Goal: Task Accomplishment & Management: Manage account settings

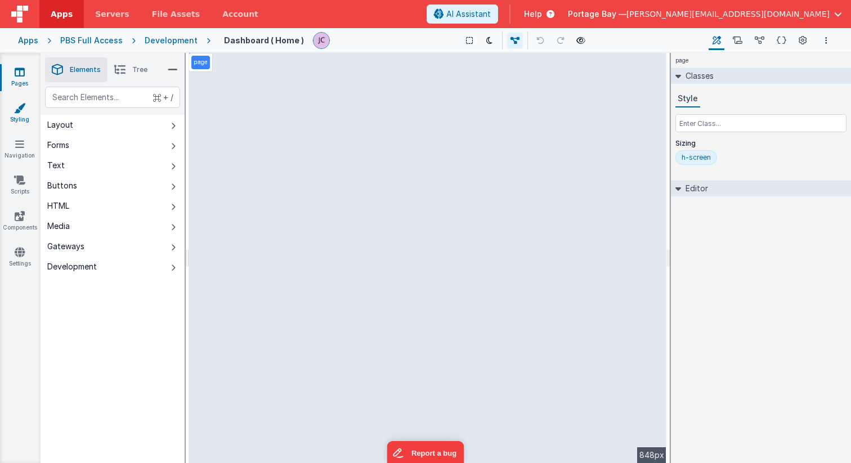
click at [16, 110] on icon at bounding box center [19, 107] width 11 height 11
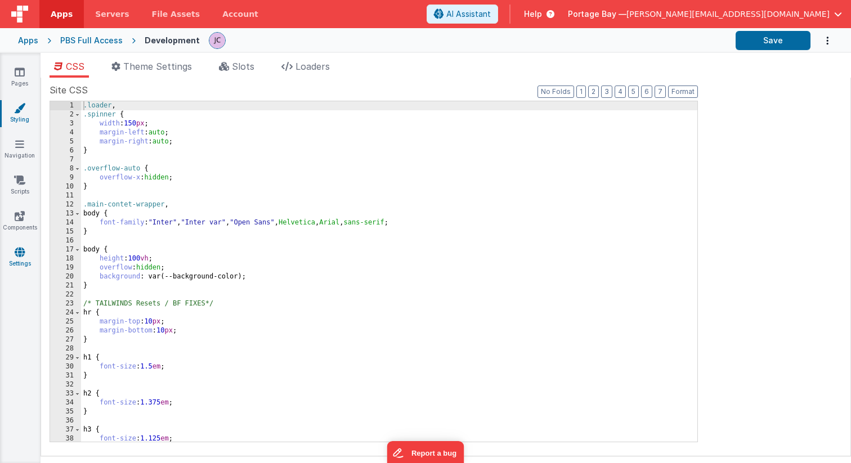
click at [21, 259] on link "Settings" at bounding box center [19, 258] width 41 height 23
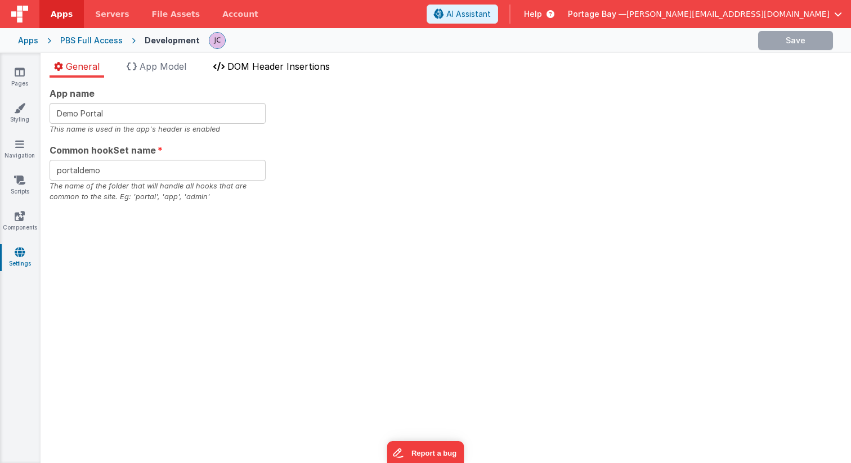
click at [287, 69] on span "DOM Header Insertions" at bounding box center [278, 66] width 102 height 11
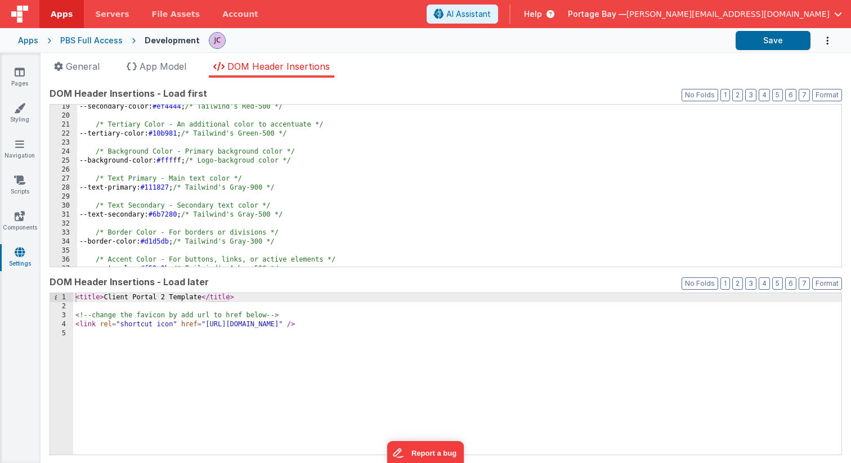
scroll to position [162, 0]
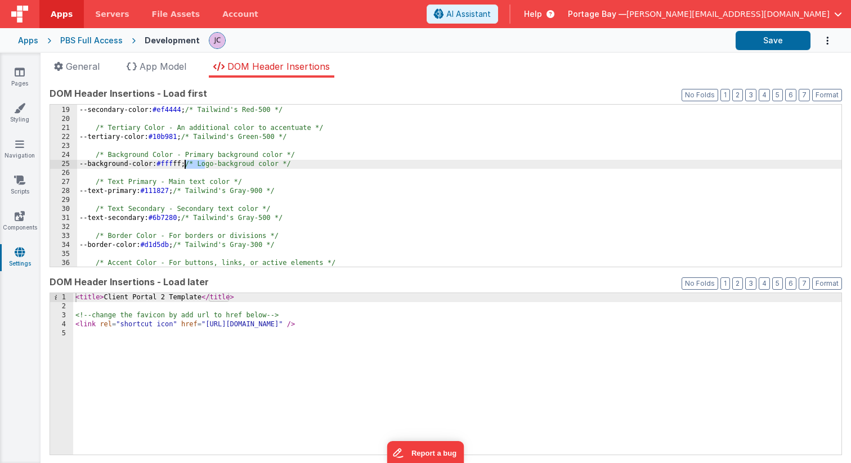
drag, startPoint x: 205, startPoint y: 162, endPoint x: 185, endPoint y: 163, distance: 19.7
click at [185, 163] on div "/* Secondary Color - Complementary to primary, for variety */ --secondary-color…" at bounding box center [459, 187] width 764 height 180
click at [201, 164] on div "/* Secondary Color - Complementary to primary, for variety */ --secondary-color…" at bounding box center [459, 187] width 764 height 180
click at [213, 163] on div "/* Secondary Color - Complementary to primary, for variety */ --secondary-color…" at bounding box center [459, 187] width 764 height 180
drag, startPoint x: 245, startPoint y: 163, endPoint x: 231, endPoint y: 164, distance: 13.5
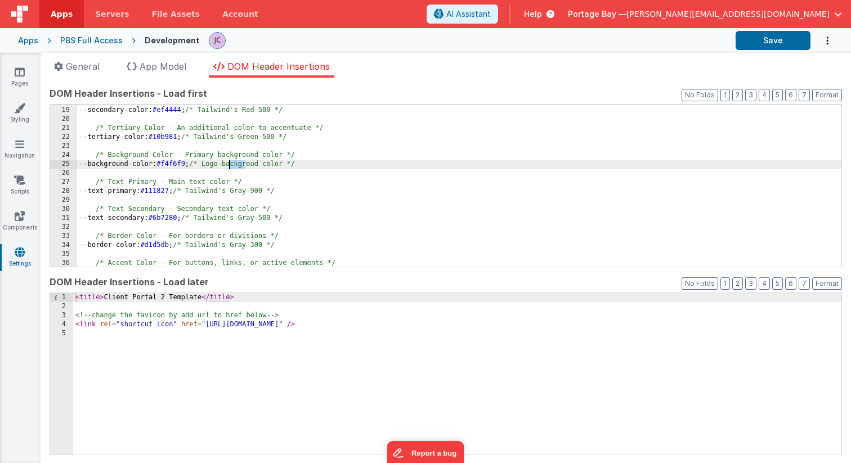
click at [231, 164] on div "/* Secondary Color - Complementary to primary, for variety */ --secondary-color…" at bounding box center [459, 187] width 764 height 180
click at [335, 163] on div "/* Secondary Color - Complementary to primary, for variety */ --secondary-color…" at bounding box center [459, 187] width 764 height 180
click at [768, 44] on button "Save" at bounding box center [773, 40] width 75 height 19
click at [23, 110] on icon at bounding box center [19, 107] width 11 height 11
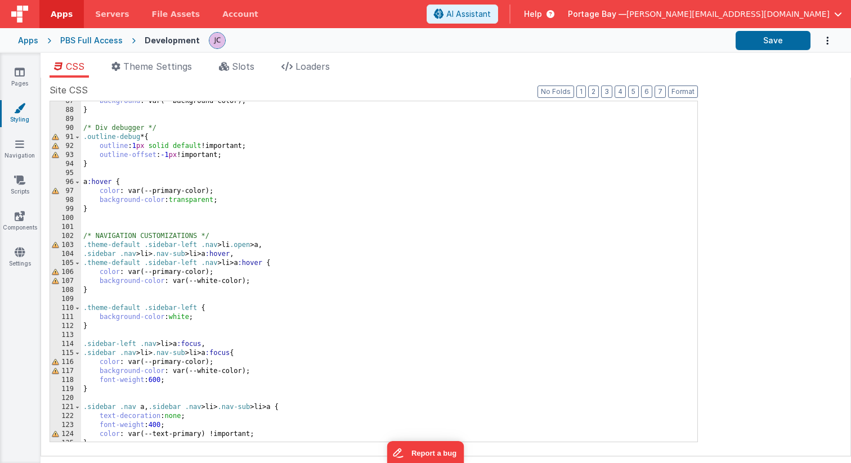
scroll to position [755, 0]
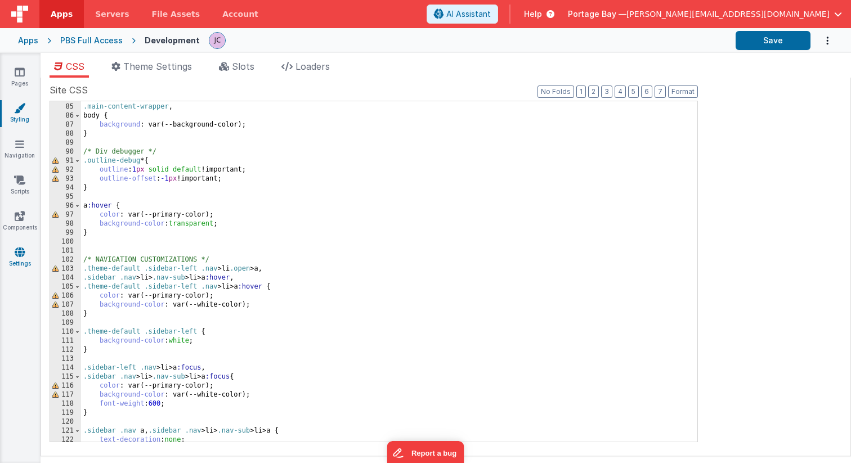
click at [18, 256] on icon at bounding box center [20, 252] width 10 height 11
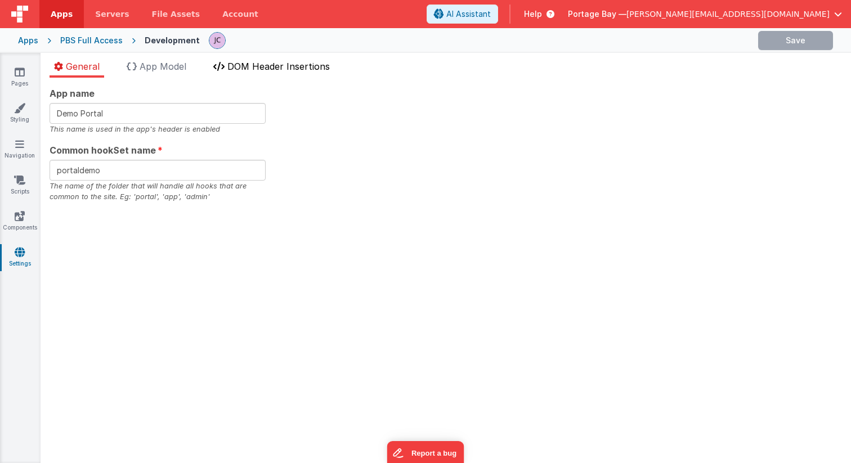
click at [283, 64] on span "DOM Header Insertions" at bounding box center [278, 66] width 102 height 11
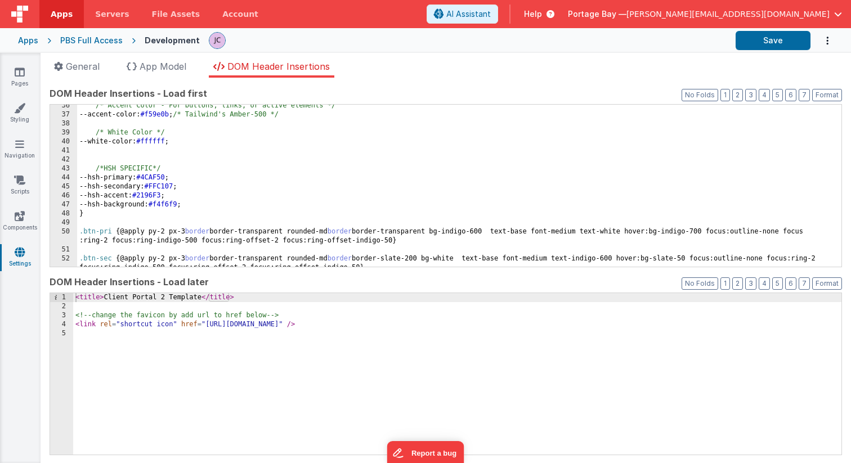
scroll to position [328, 0]
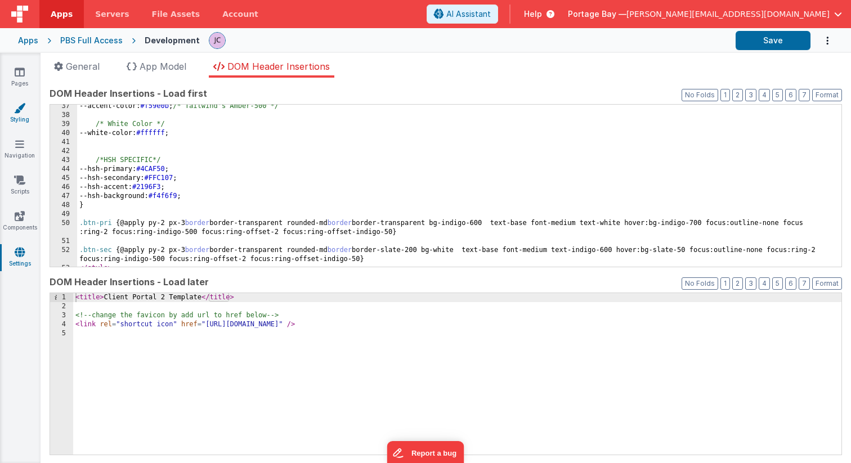
click at [26, 109] on link "Styling" at bounding box center [19, 113] width 41 height 23
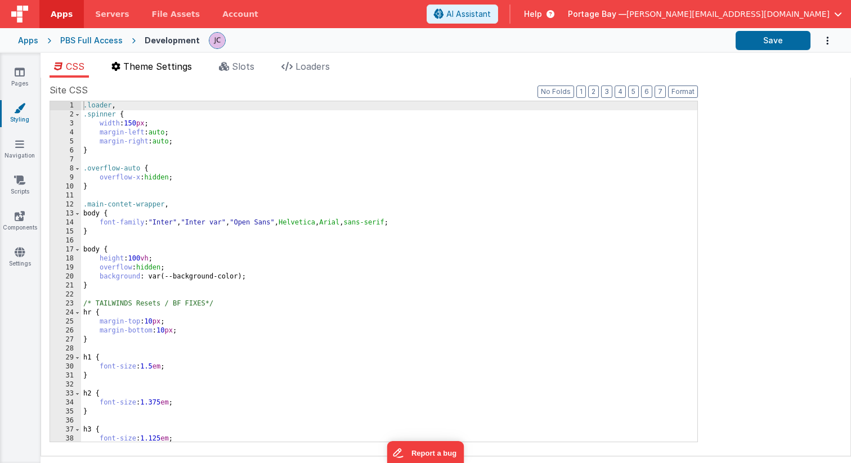
click at [163, 61] on span "Theme Settings" at bounding box center [157, 66] width 69 height 11
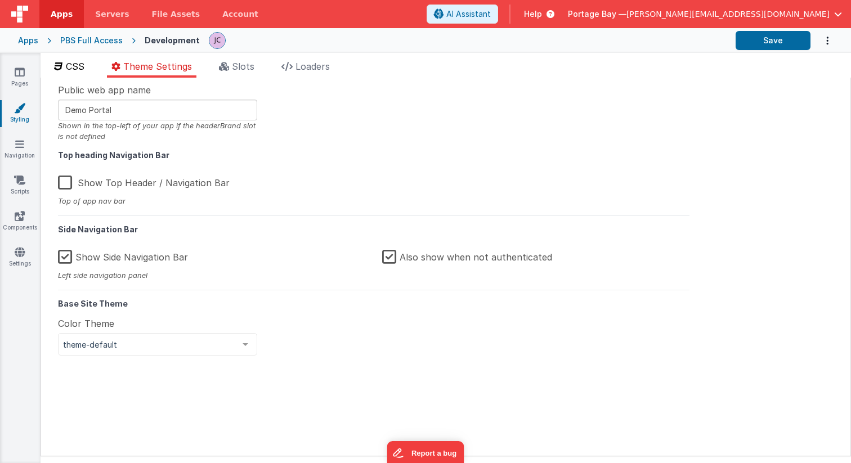
click at [66, 66] on span "CSS" at bounding box center [75, 66] width 19 height 11
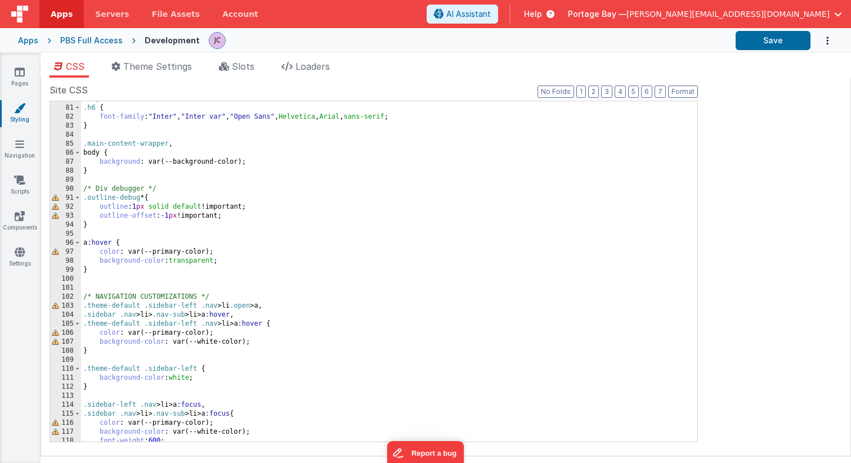
scroll to position [727, 0]
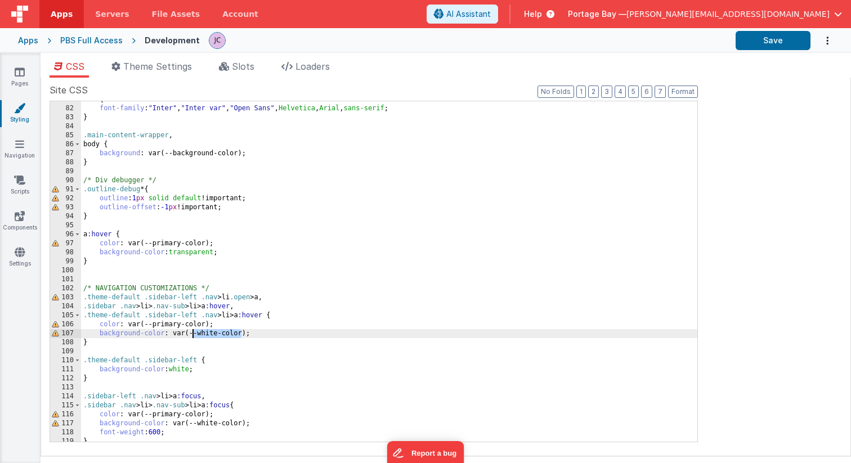
drag, startPoint x: 242, startPoint y: 333, endPoint x: 191, endPoint y: 335, distance: 50.7
click at [191, 335] on div ".h6 { font-family : " Inter " , " Inter var " , " Open Sans " , Helvetica , Ari…" at bounding box center [389, 274] width 616 height 359
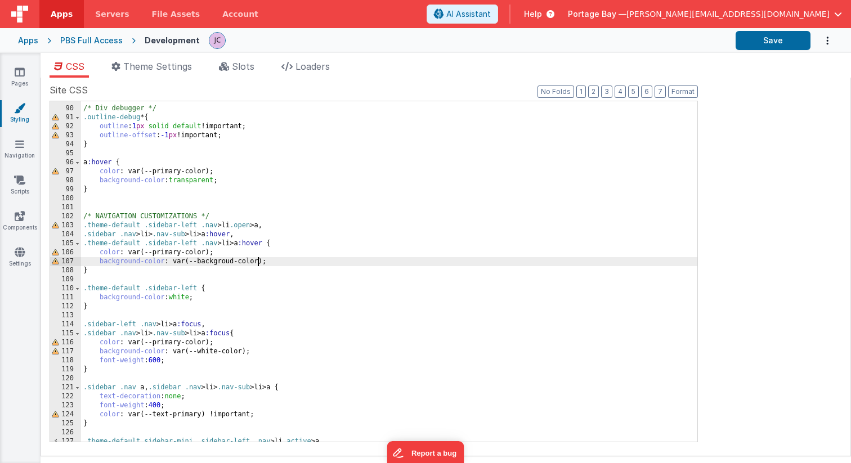
scroll to position [800, 0]
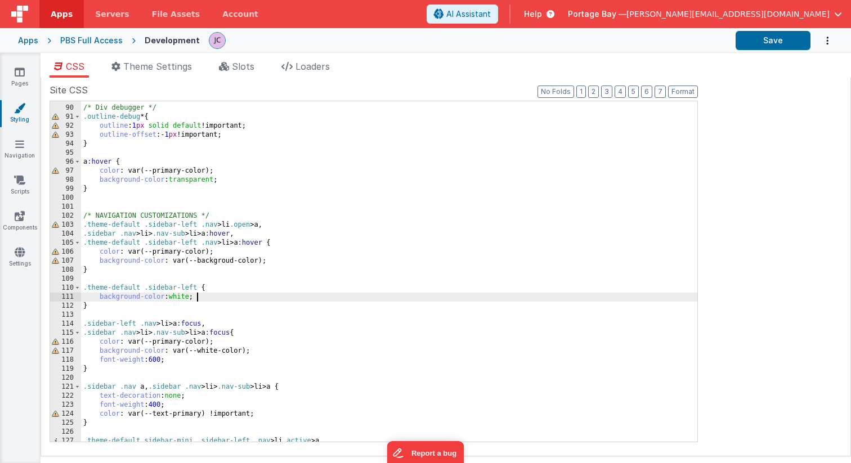
click at [211, 298] on div "/* Div debugger */ .outline-debug * { outline : 1 px solid default !important; …" at bounding box center [389, 274] width 616 height 359
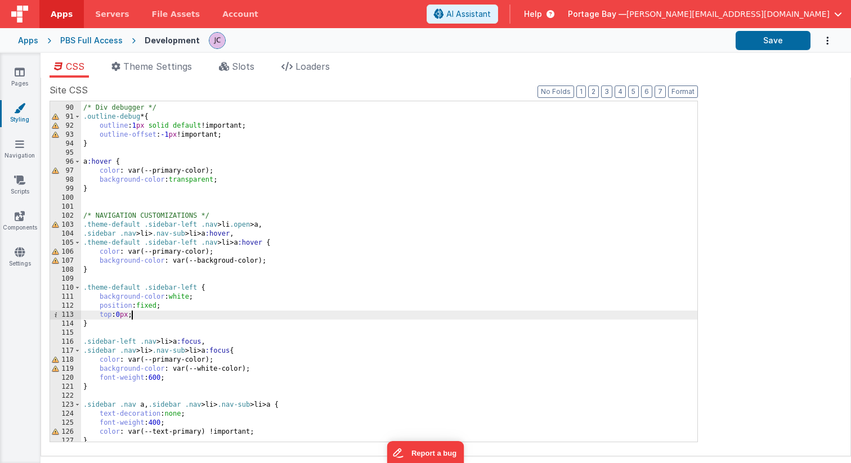
click at [131, 314] on div "/* Div debugger */ .outline-debug * { outline : 1 px solid default !important; …" at bounding box center [389, 274] width 616 height 359
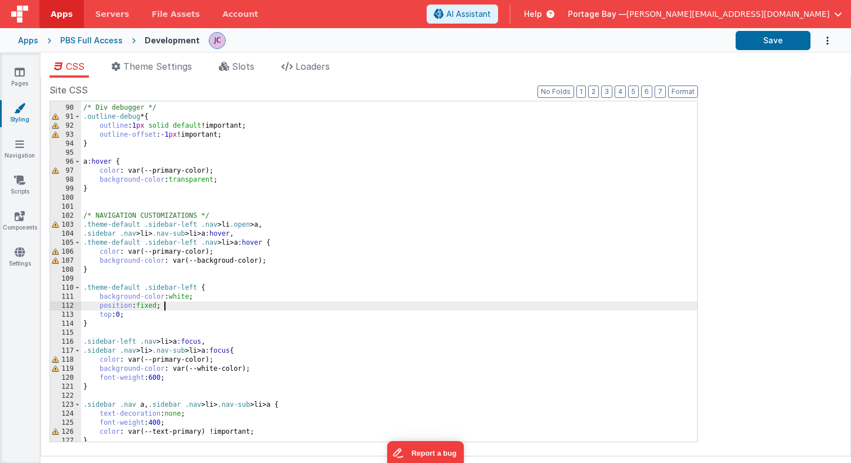
click at [175, 309] on div "/* Div debugger */ .outline-debug * { outline : 1 px solid default !important; …" at bounding box center [389, 274] width 616 height 359
click at [770, 40] on button "Save" at bounding box center [773, 40] width 75 height 19
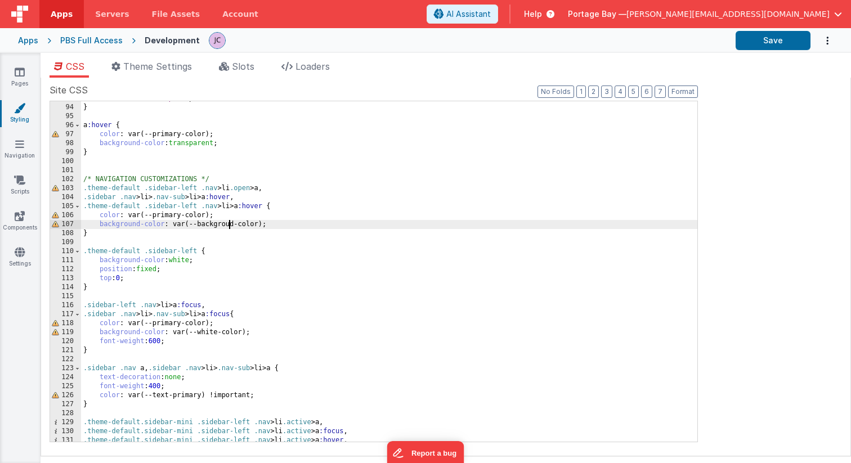
click at [228, 226] on div "outline-offset : -1 px !important; } a :hover { color : var(--primary-color); b…" at bounding box center [389, 273] width 616 height 359
click at [774, 39] on button "Save" at bounding box center [773, 40] width 75 height 19
